Goal: Task Accomplishment & Management: Use online tool/utility

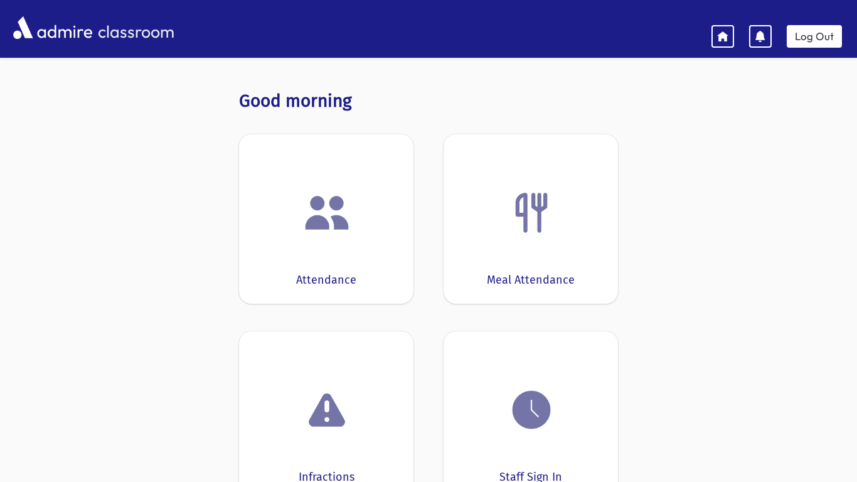
click at [320, 228] on img at bounding box center [327, 213] width 48 height 48
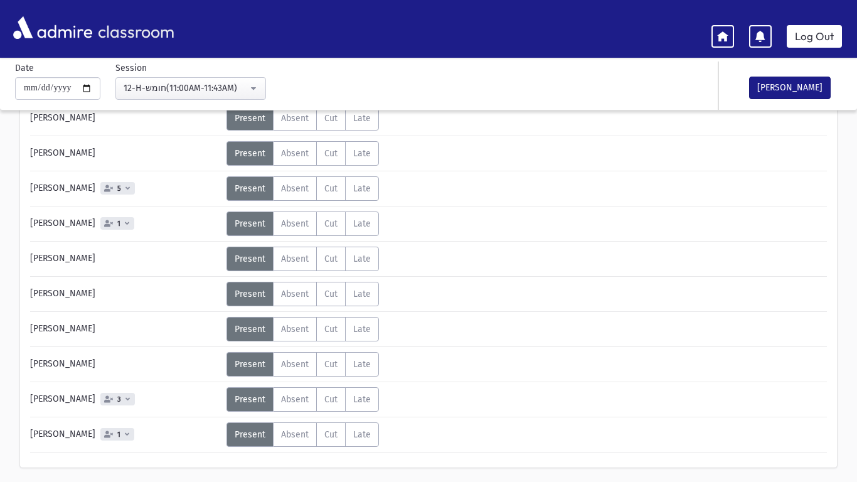
scroll to position [879, 0]
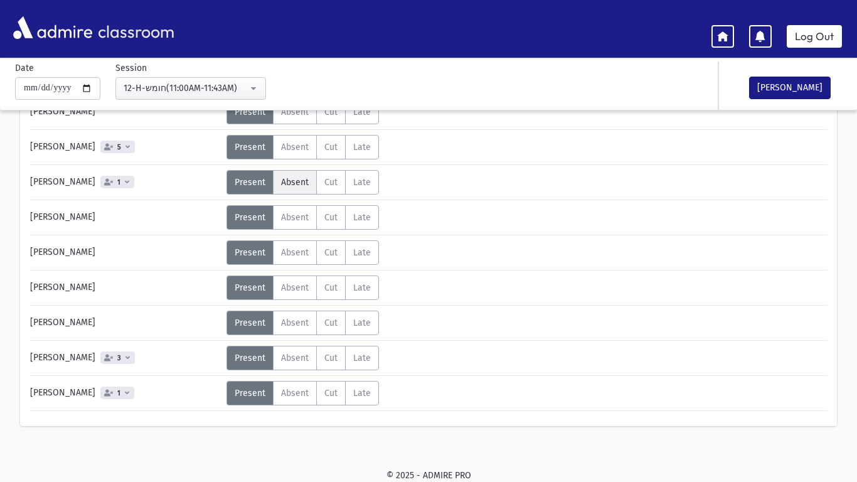
click at [303, 186] on span "Absent" at bounding box center [295, 182] width 28 height 11
click at [125, 179] on icon at bounding box center [127, 181] width 4 height 7
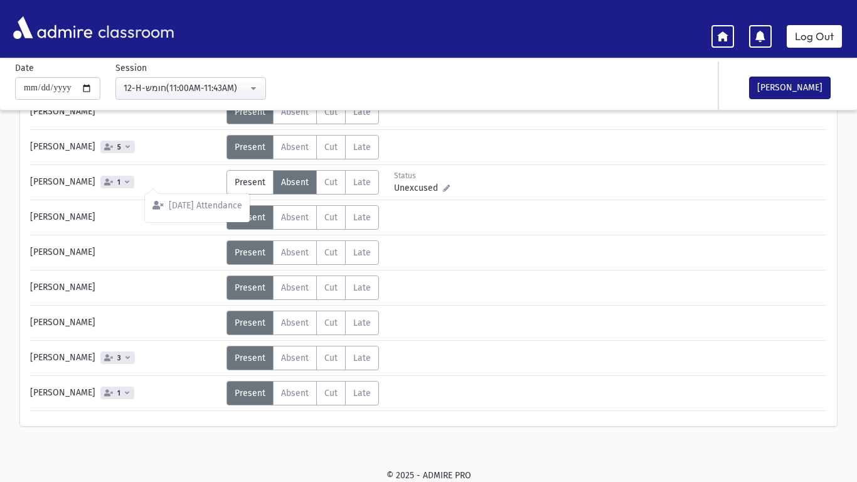
click at [127, 181] on icon at bounding box center [127, 181] width 4 height 7
click at [126, 181] on icon at bounding box center [127, 181] width 4 height 7
click at [125, 145] on icon at bounding box center [127, 146] width 4 height 7
click at [144, 292] on div "[PERSON_NAME]" at bounding box center [125, 287] width 203 height 24
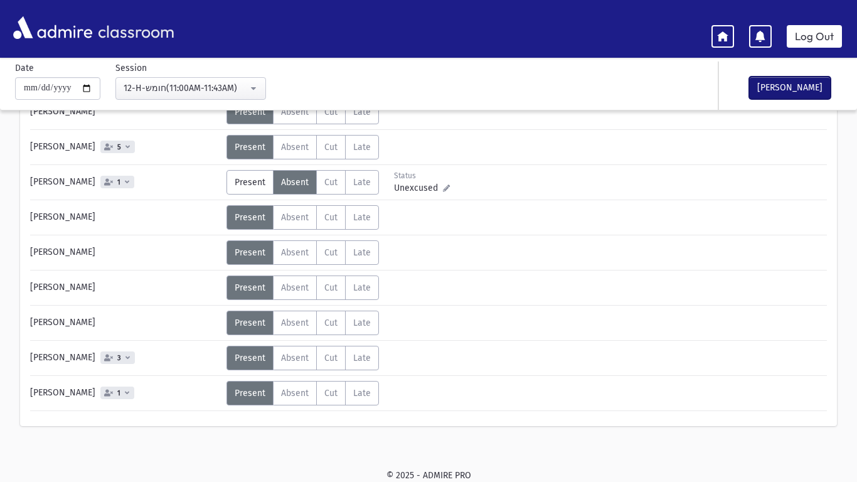
click at [775, 89] on button "[PERSON_NAME]" at bounding box center [790, 88] width 82 height 23
click at [815, 36] on link "Log Out" at bounding box center [814, 36] width 55 height 23
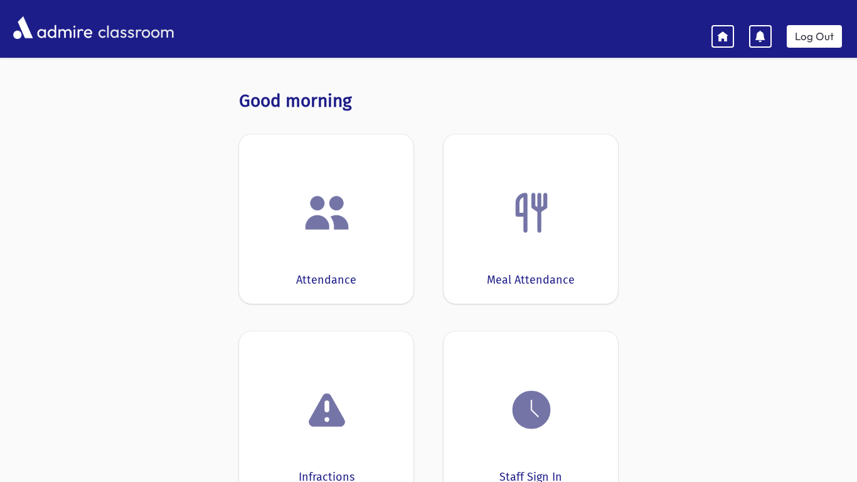
click at [348, 205] on img at bounding box center [327, 213] width 48 height 48
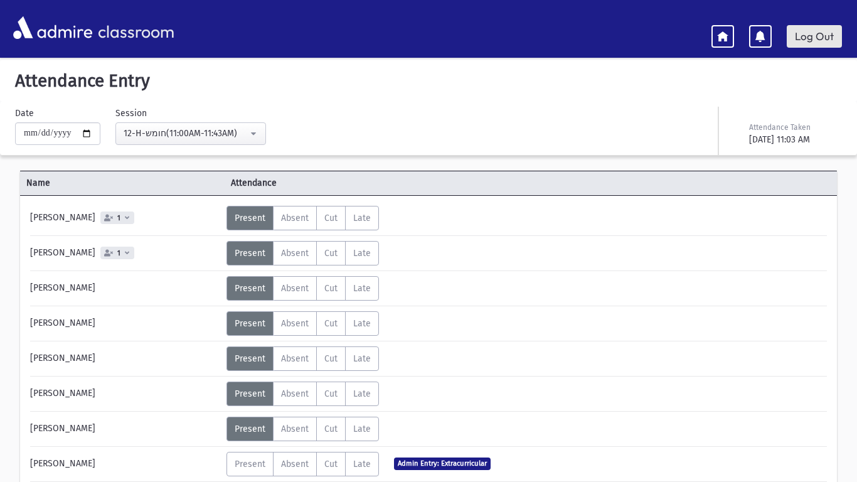
click at [802, 36] on link "Log Out" at bounding box center [814, 36] width 55 height 23
